Goal: Task Accomplishment & Management: Complete application form

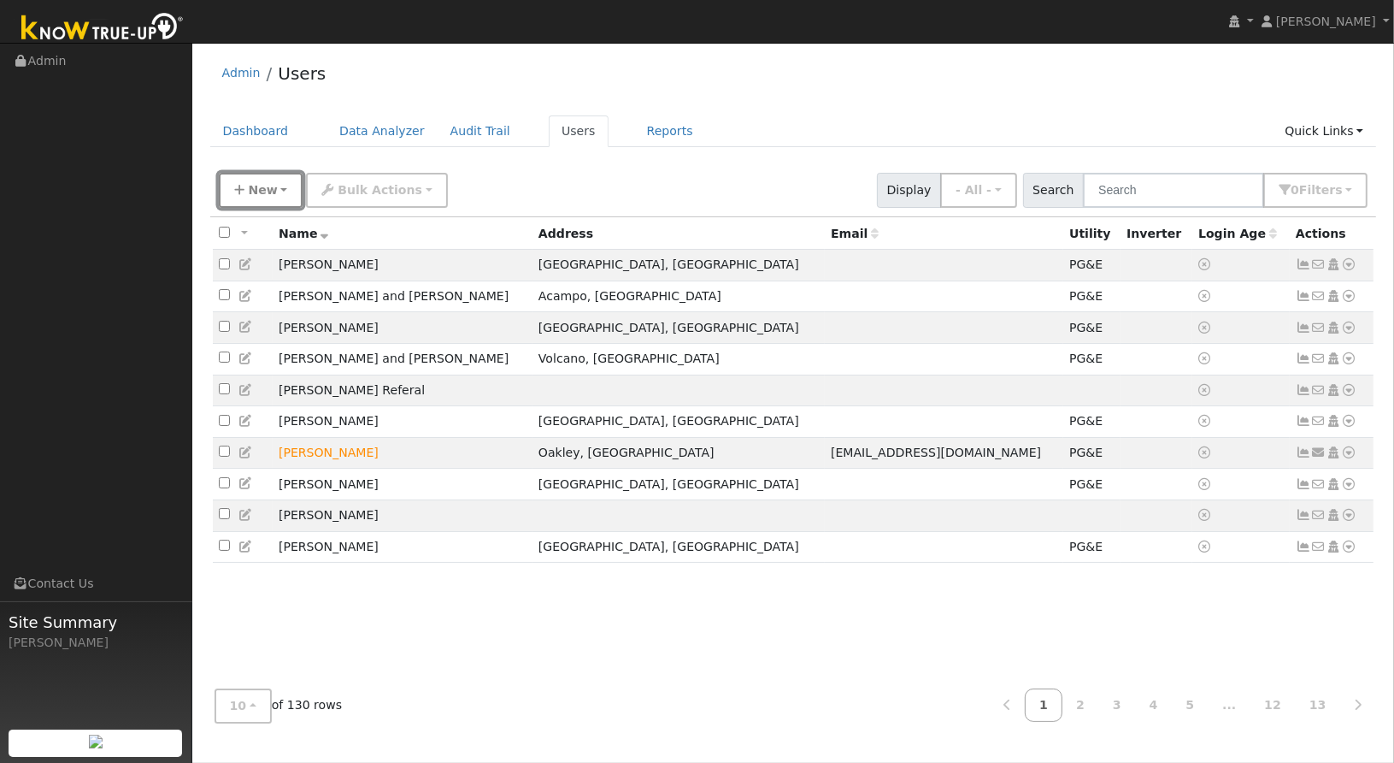
click at [260, 199] on button "New" at bounding box center [261, 190] width 85 height 35
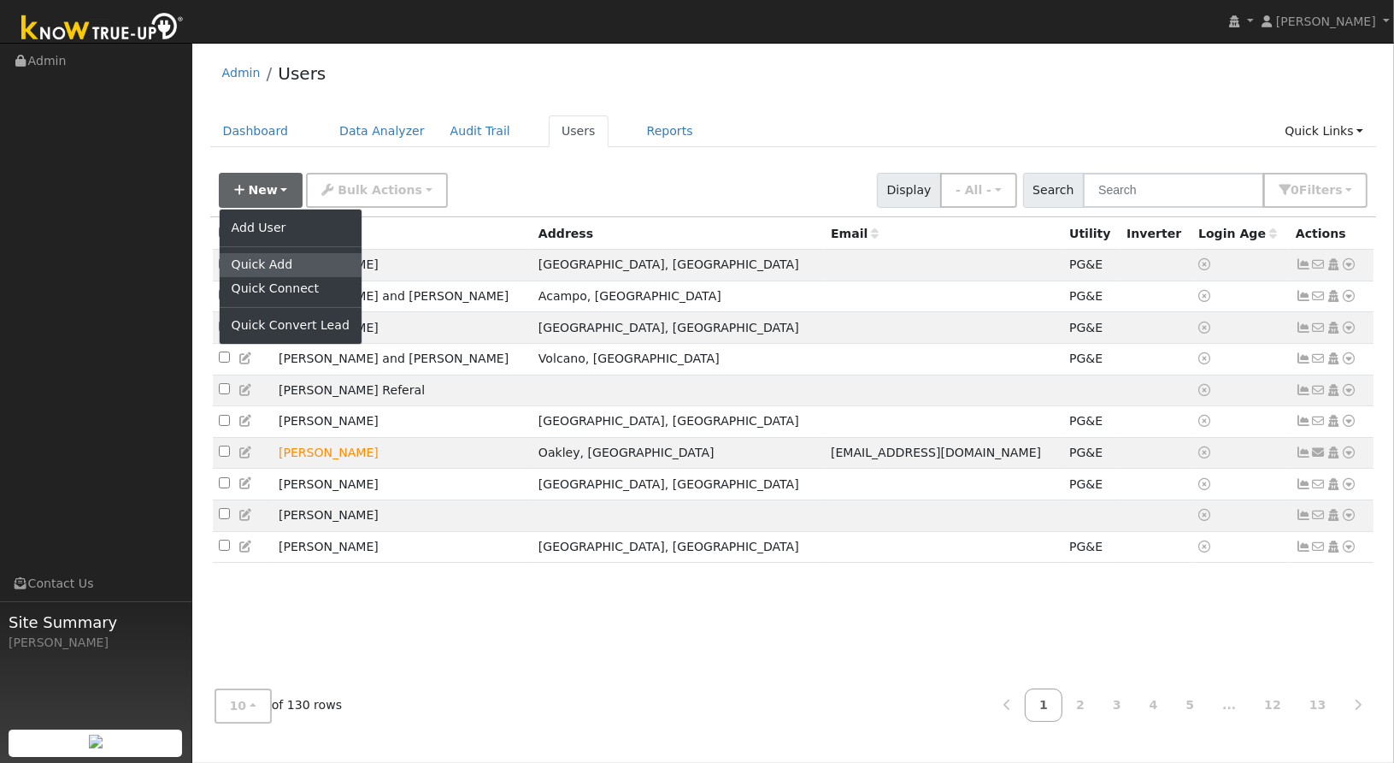
click at [269, 255] on link "Quick Add" at bounding box center [291, 265] width 142 height 24
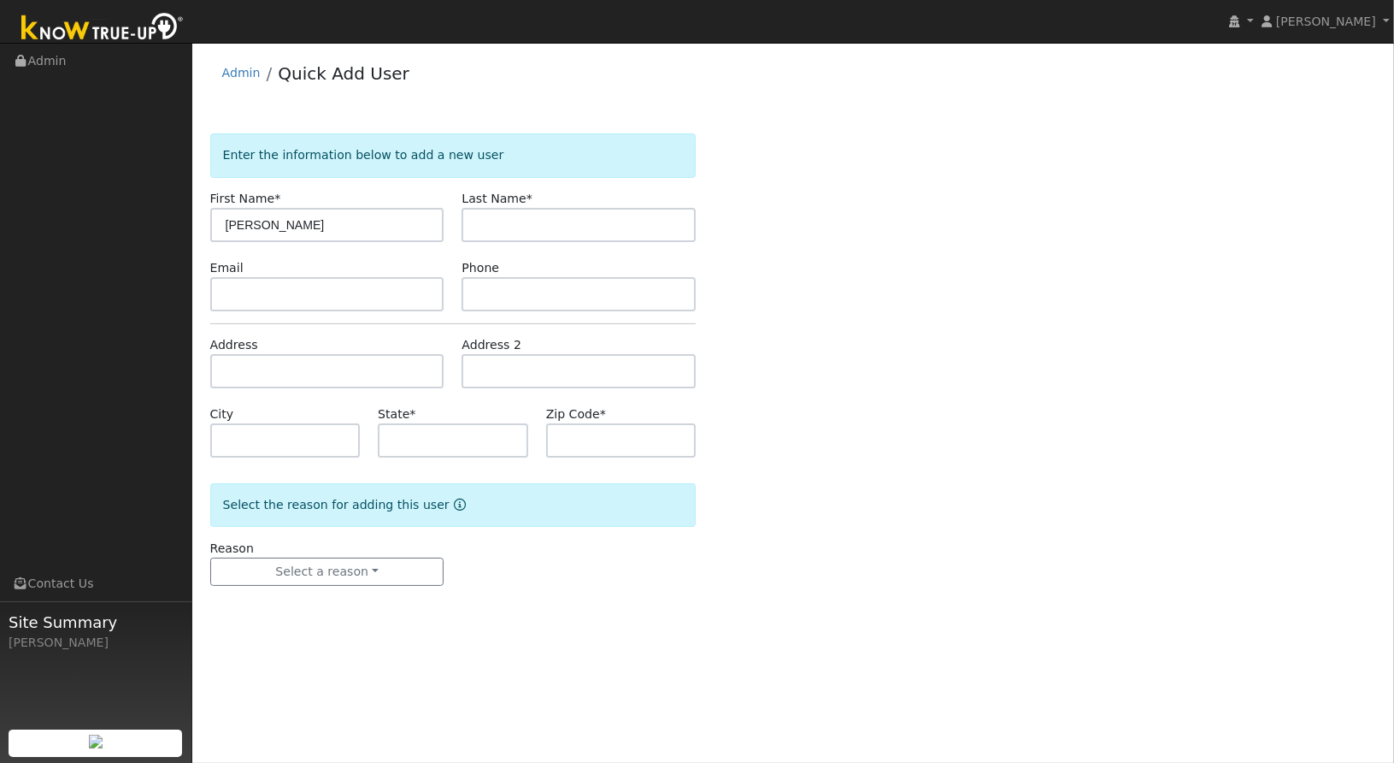
type input "[PERSON_NAME]"
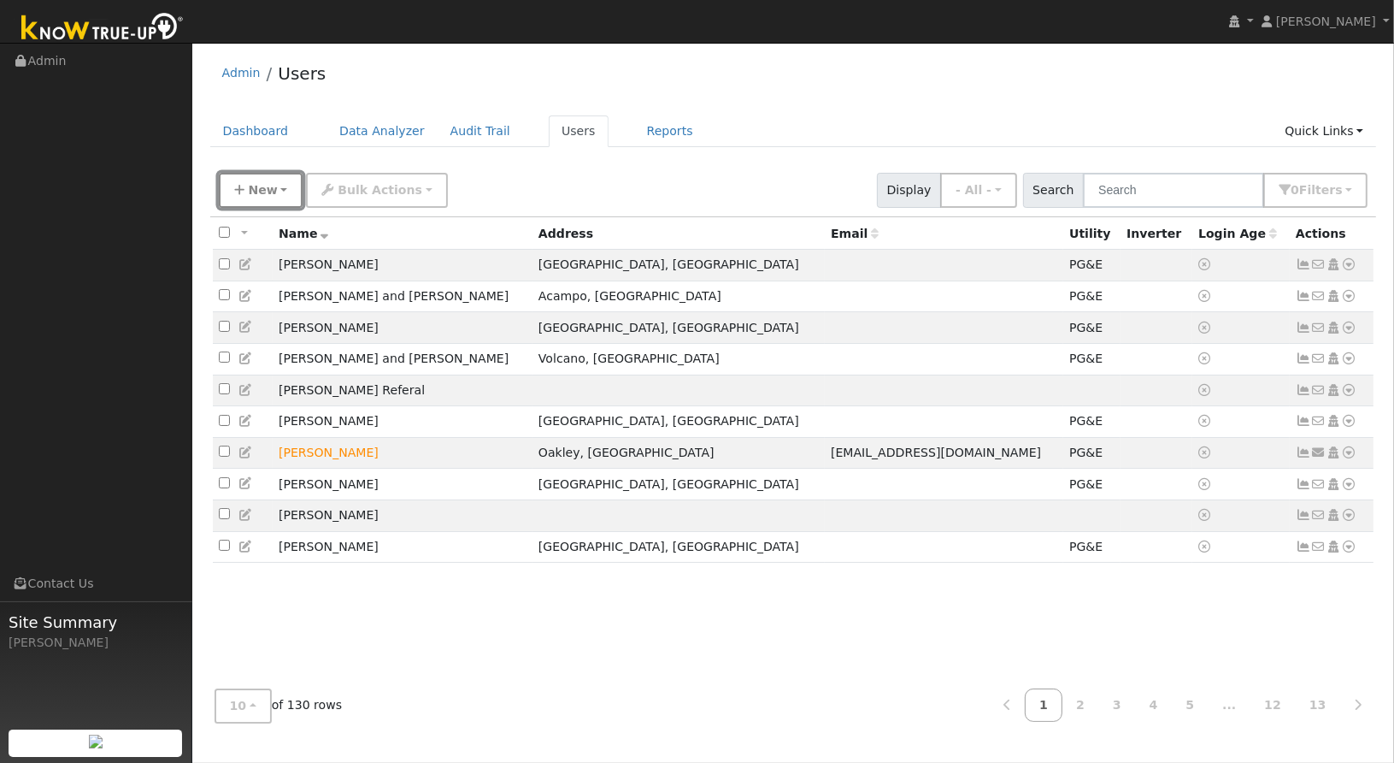
click at [267, 184] on span "New" at bounding box center [262, 190] width 29 height 14
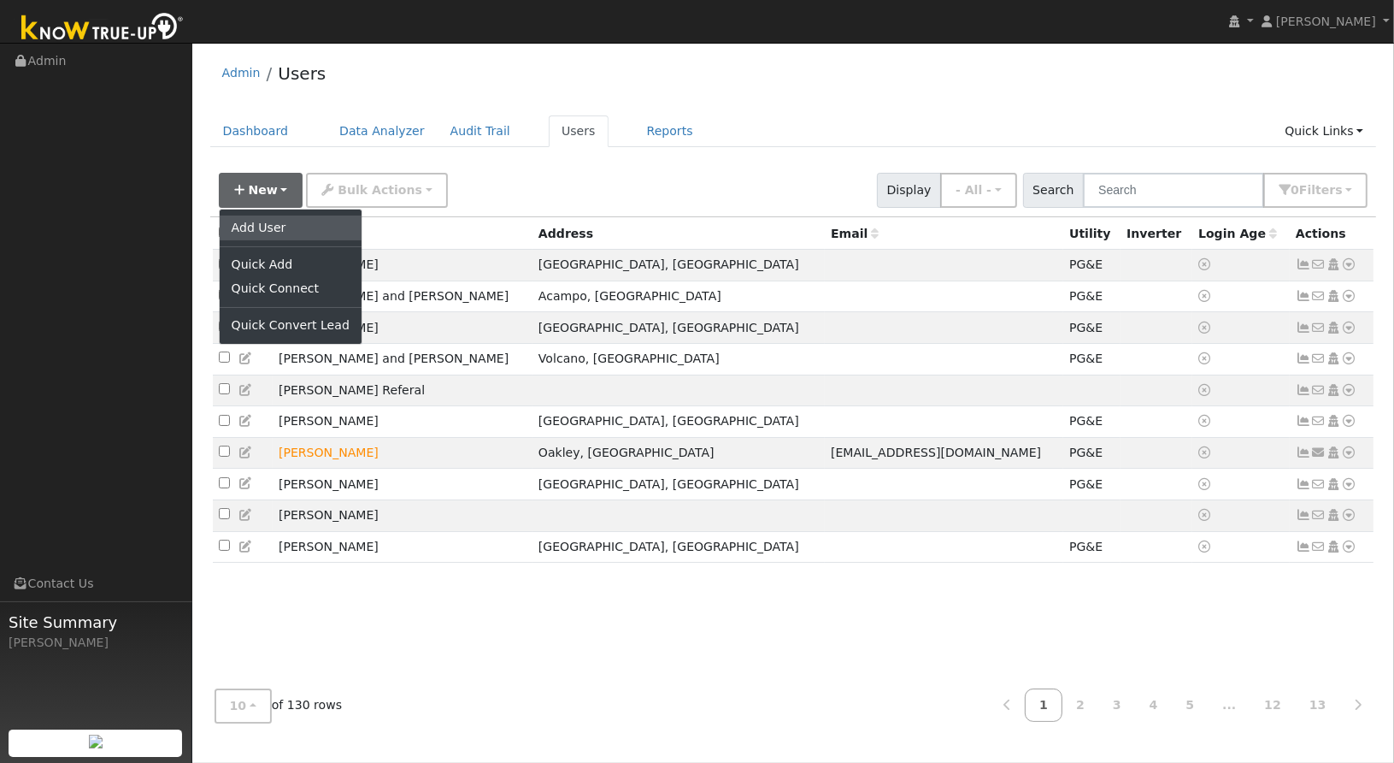
click at [262, 227] on link "Add User" at bounding box center [291, 227] width 142 height 24
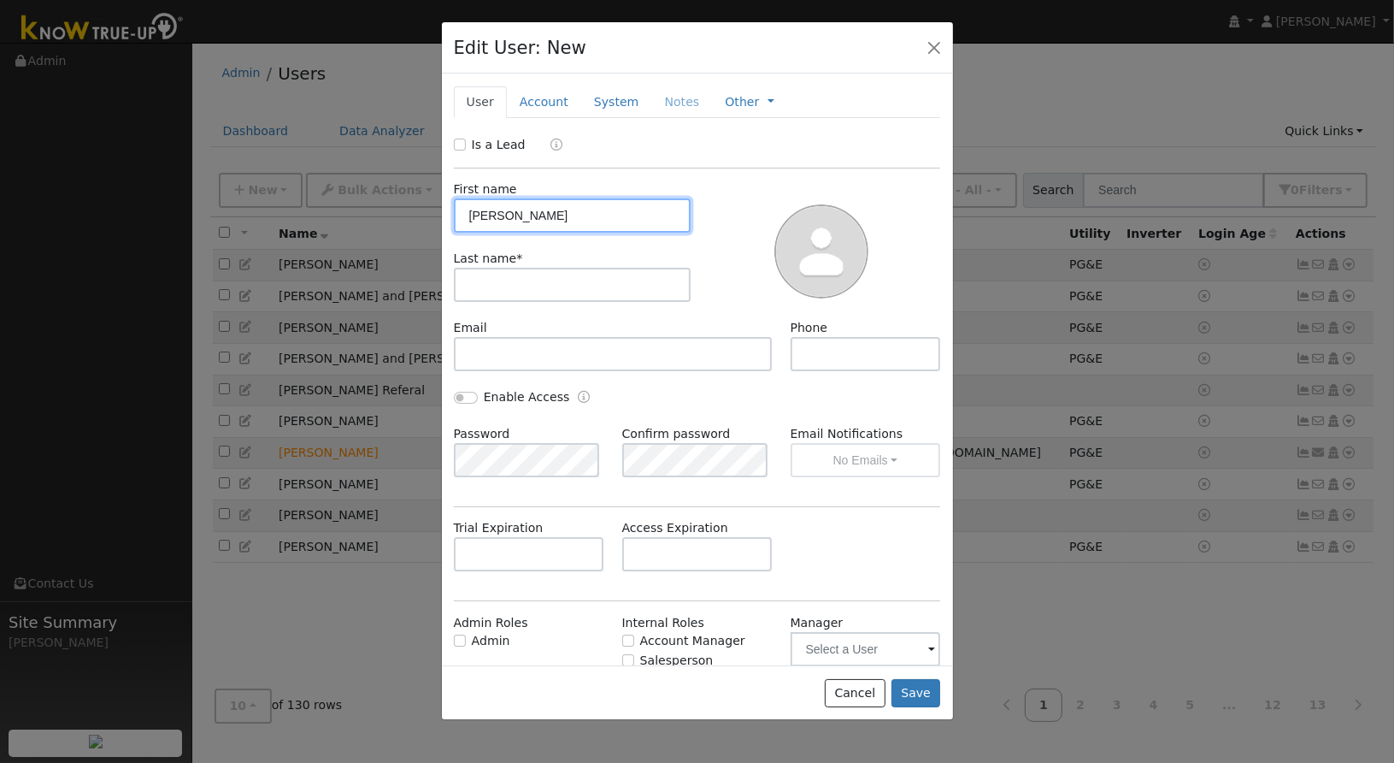
type input "Shane"
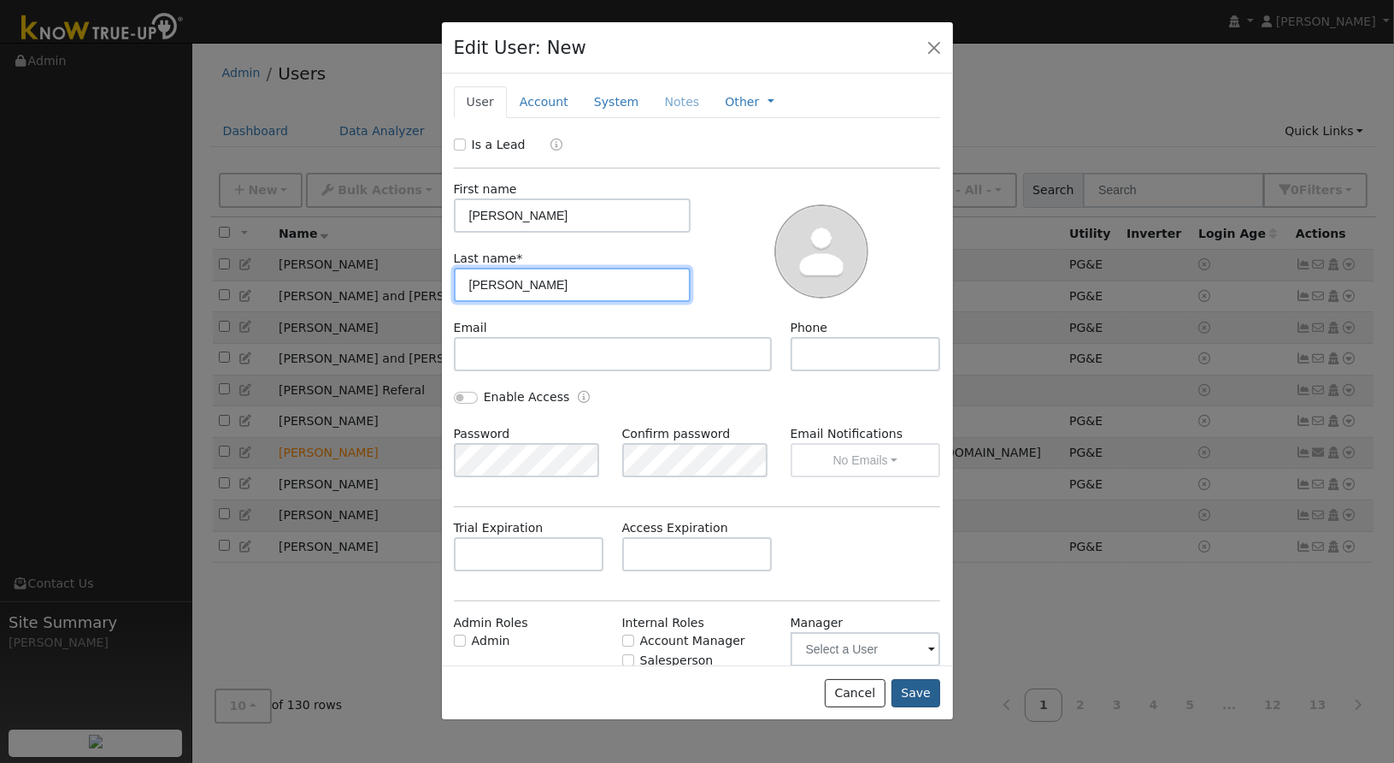
type input "[PERSON_NAME]"
click at [920, 694] on button "Save" at bounding box center [917, 693] width 50 height 29
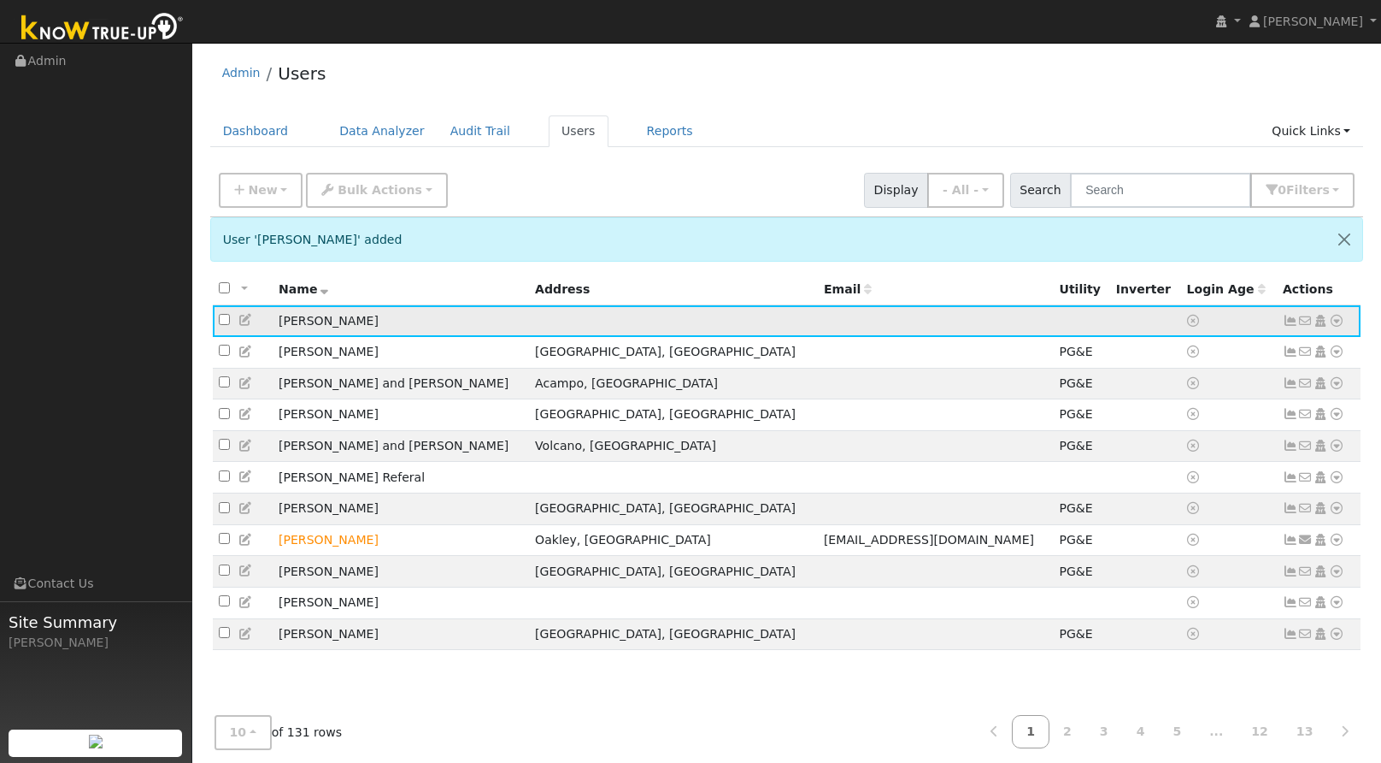
click at [1336, 317] on icon at bounding box center [1336, 321] width 15 height 12
click at [1187, 445] on link "Utility" at bounding box center [1159, 450] width 119 height 24
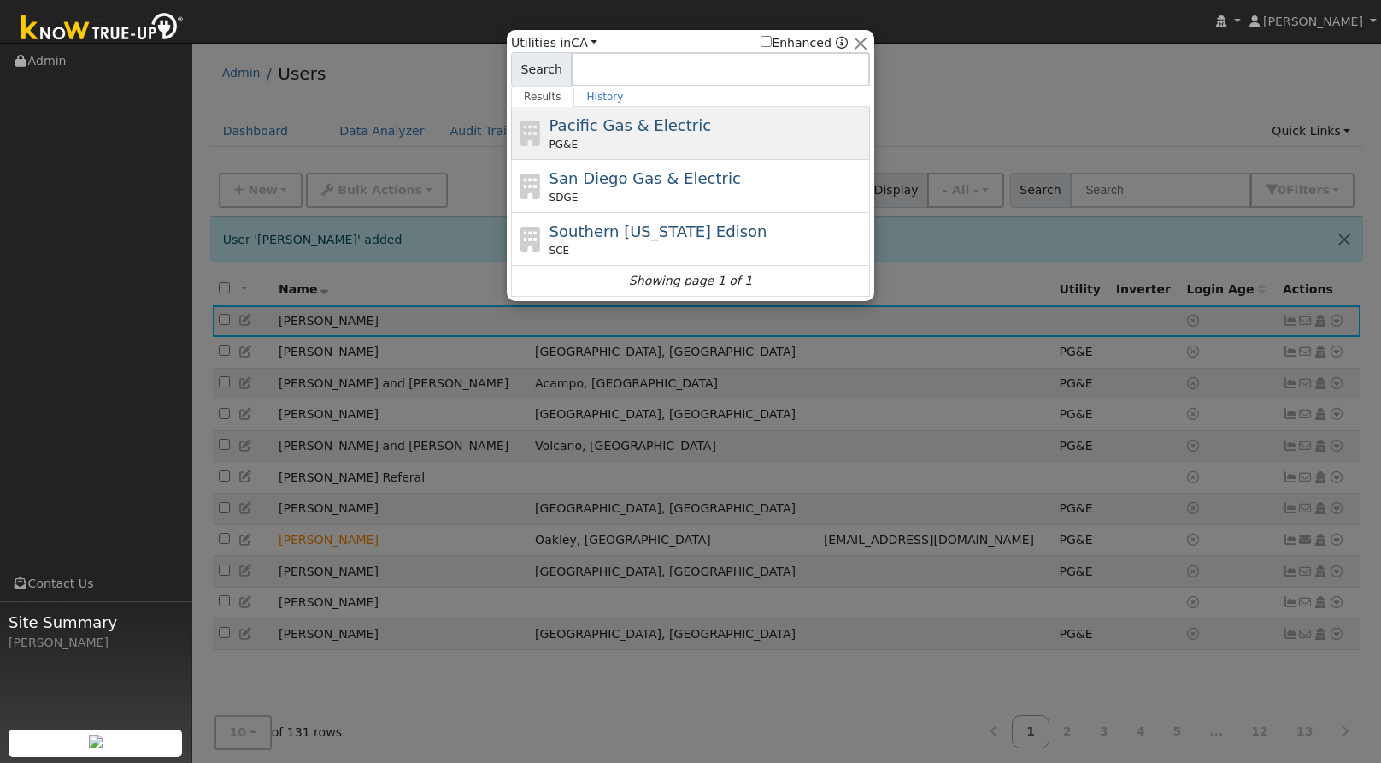
click at [605, 121] on span "Pacific Gas & Electric" at bounding box center [631, 125] width 162 height 18
